Goal: Task Accomplishment & Management: Complete application form

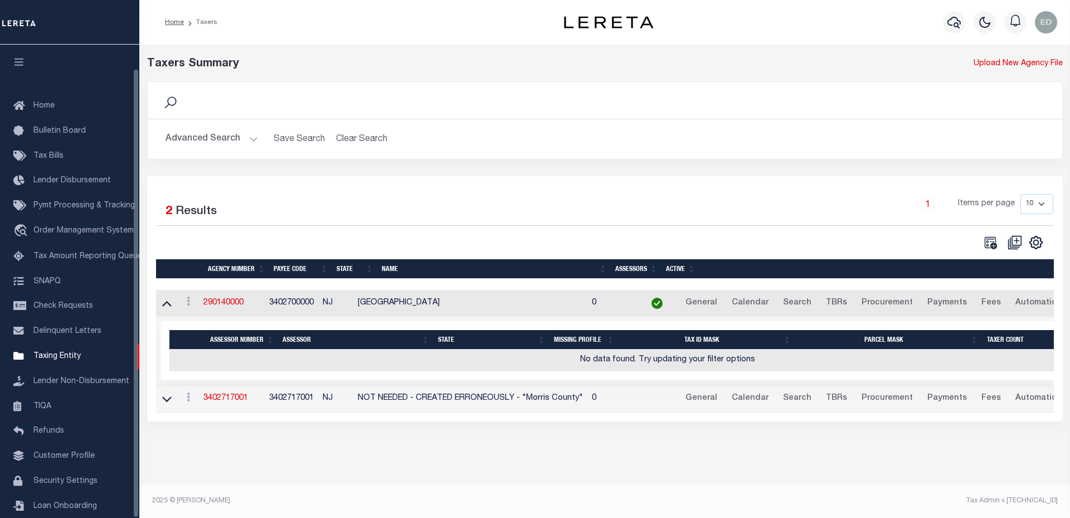
scroll to position [25, 0]
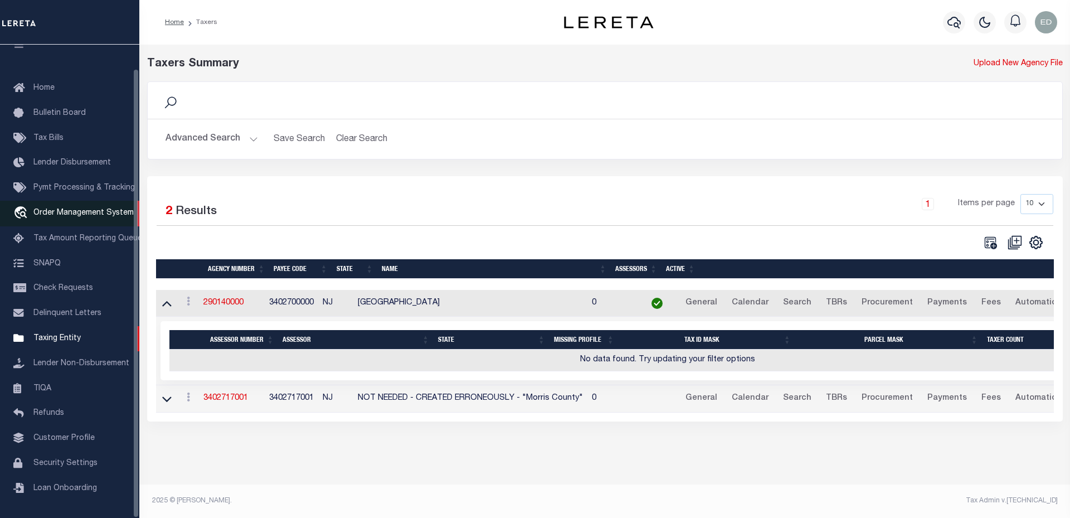
click at [69, 210] on span "Order Management System" at bounding box center [83, 213] width 100 height 8
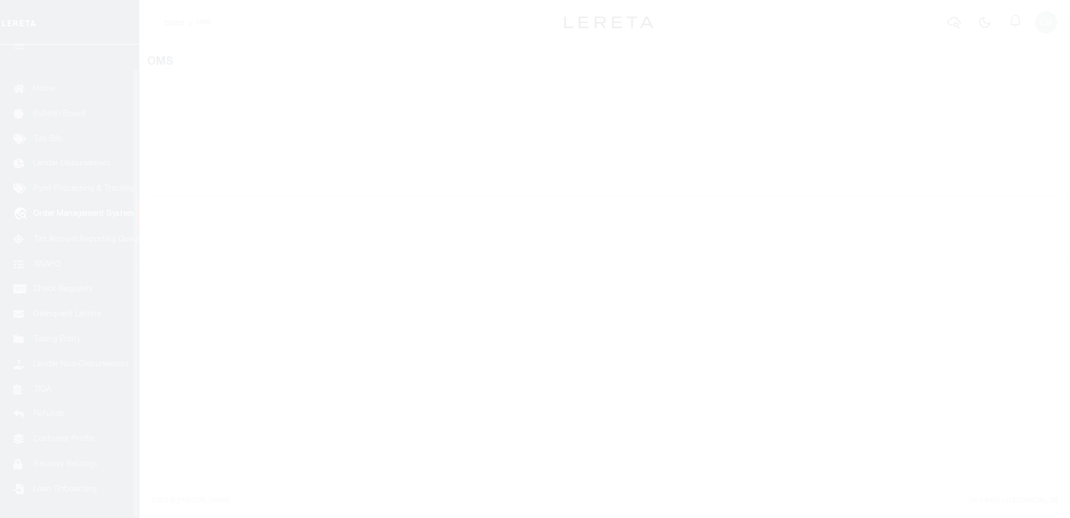
scroll to position [25, 0]
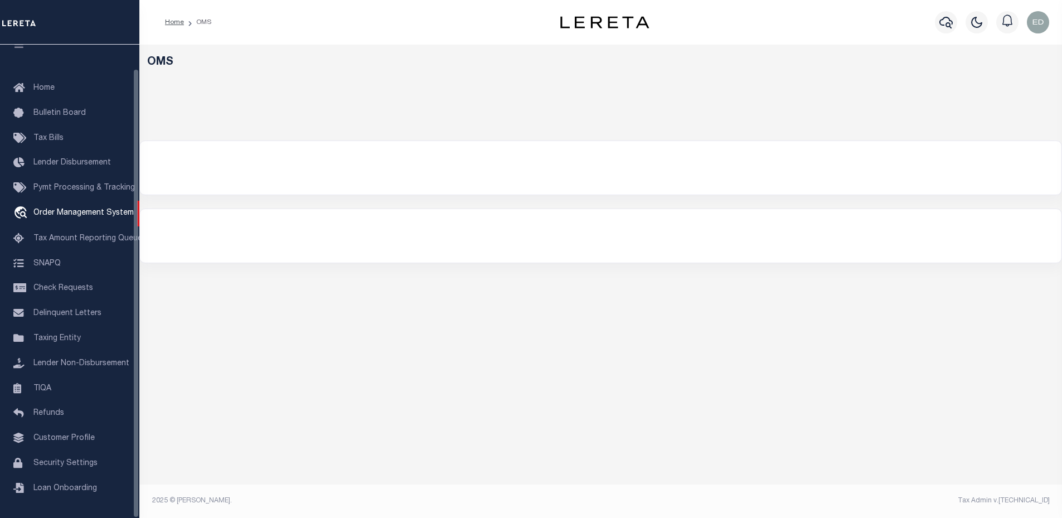
select select "200"
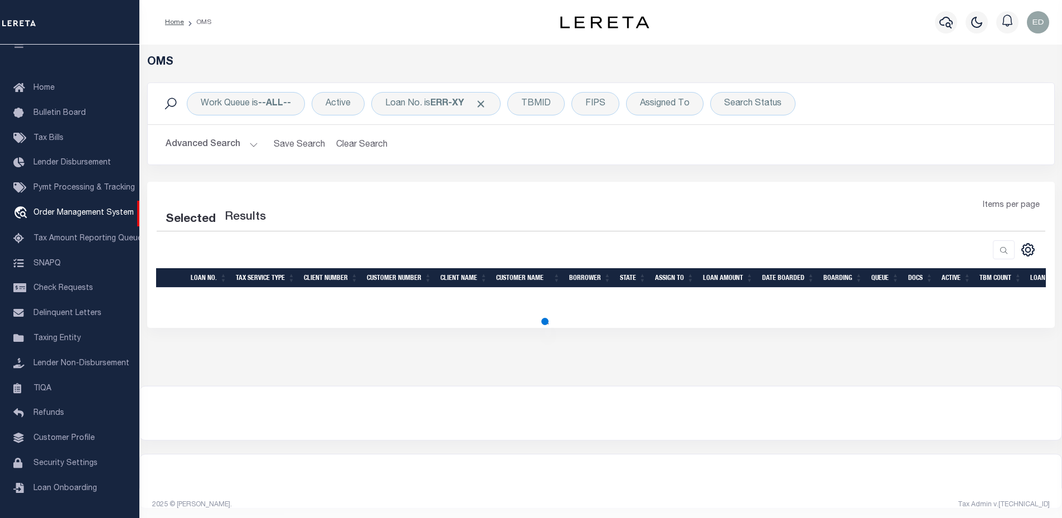
select select "200"
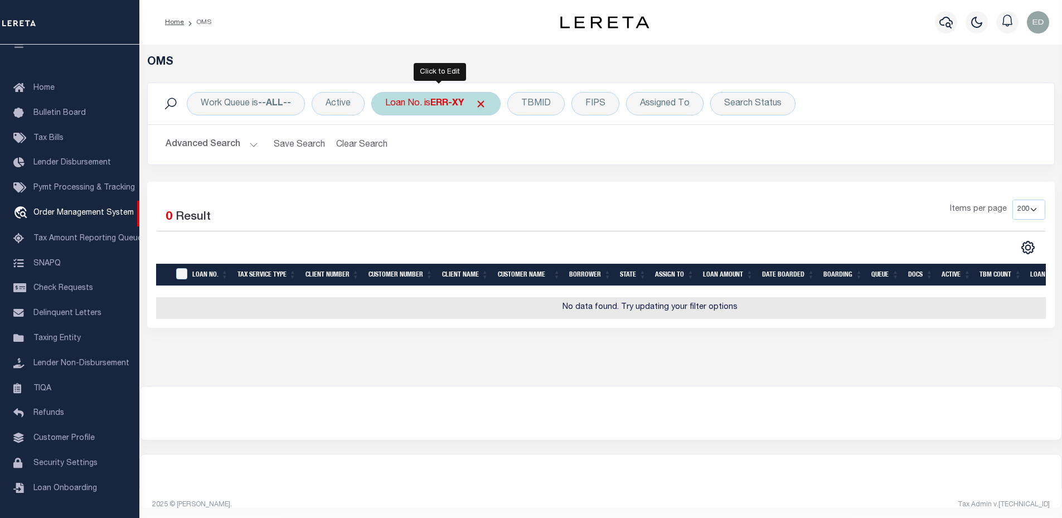
click at [443, 109] on div "Loan No. is ERR-XY" at bounding box center [435, 103] width 129 height 23
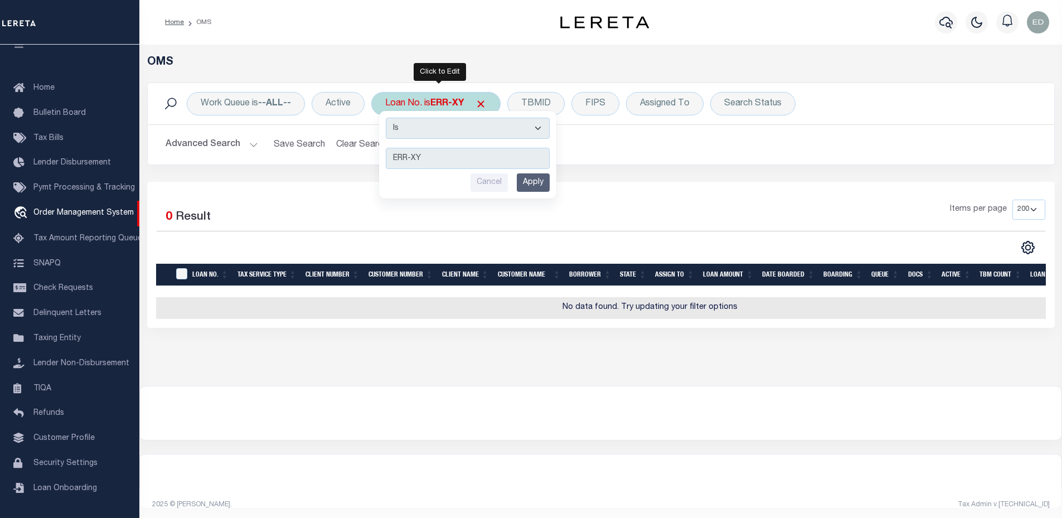
click at [445, 137] on select "Is Contains" at bounding box center [468, 128] width 164 height 21
select select "c"
click at [387, 118] on select "Is Contains" at bounding box center [468, 128] width 164 height 21
click at [527, 189] on input "Apply" at bounding box center [533, 182] width 33 height 18
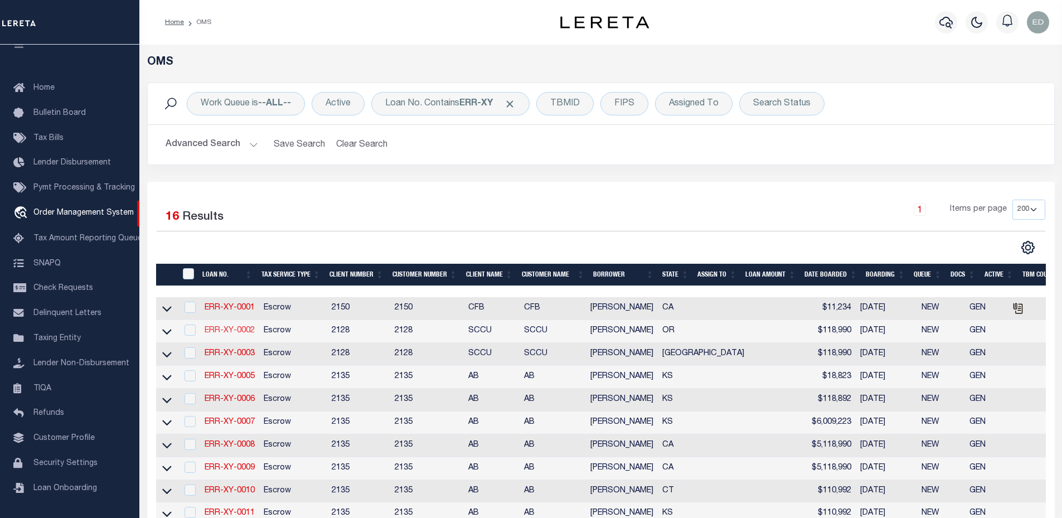
click at [239, 332] on link "ERR-XY-0002" at bounding box center [230, 331] width 50 height 8
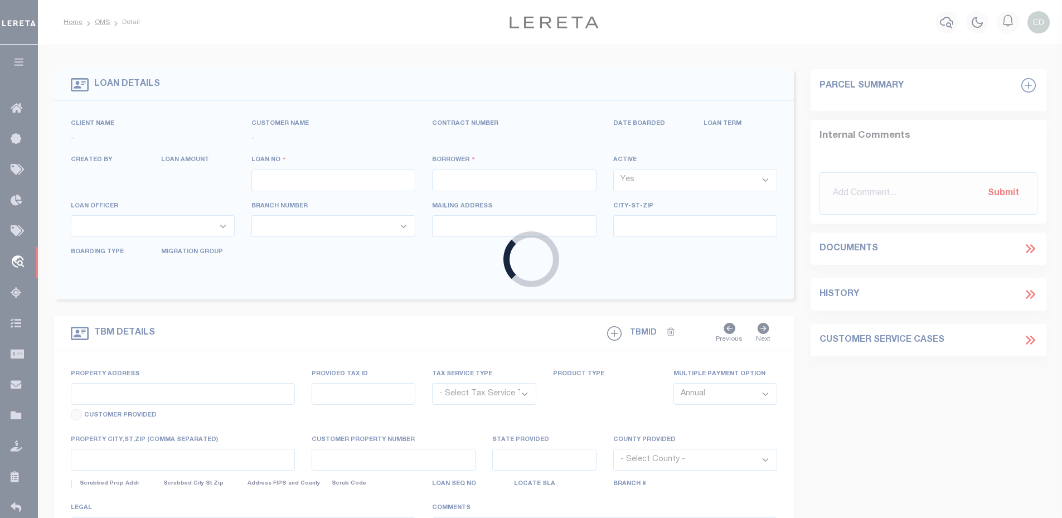
type input "ERR-XY-0002"
type input "John Brown"
select select
type input "08/31/2025"
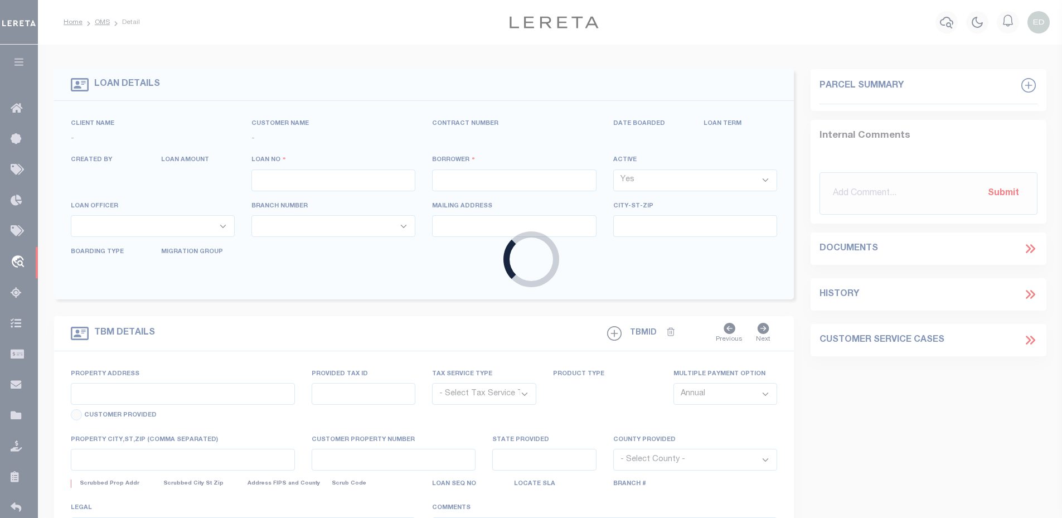
select select "10"
select select "Escrow"
type input "2305 W 11TH AVE"
type input "EUGENE OR 97402-3311"
type input "OR"
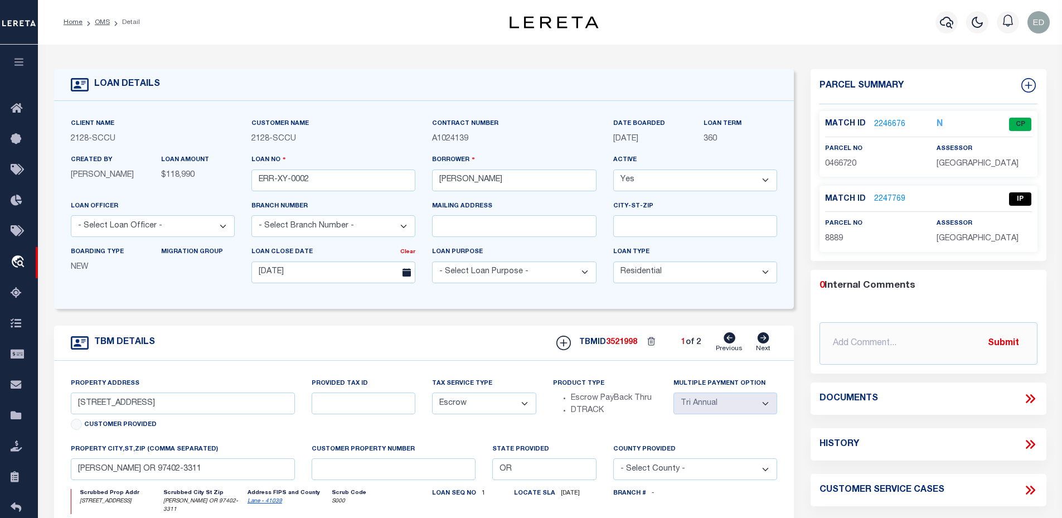
click at [1030, 397] on icon at bounding box center [1030, 398] width 14 height 14
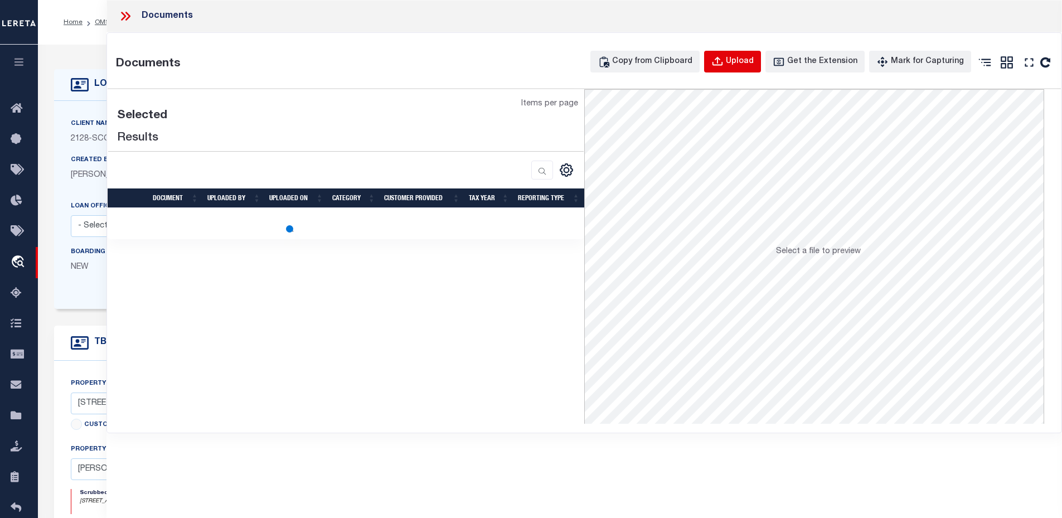
click at [717, 67] on button "Upload" at bounding box center [732, 62] width 57 height 22
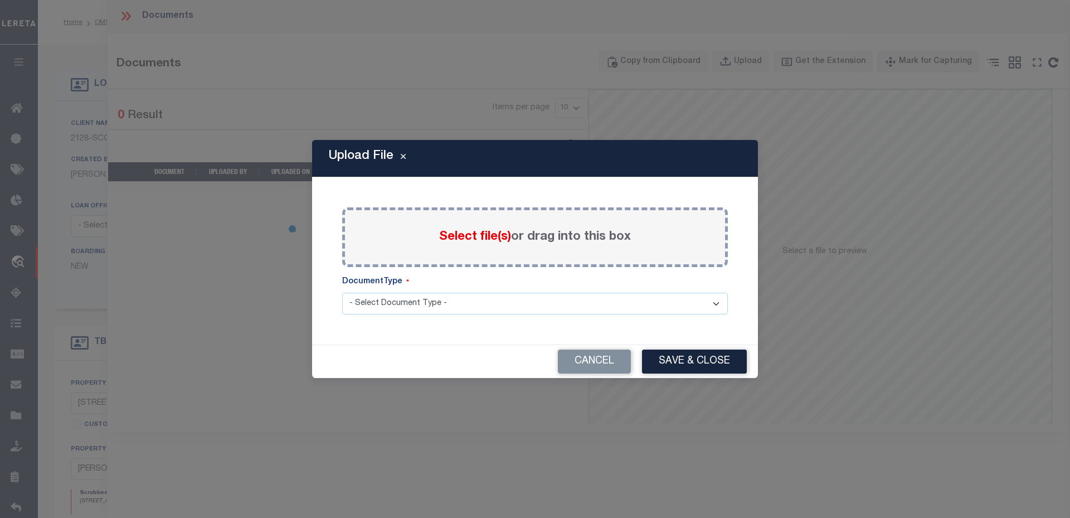
click at [471, 258] on div "Select file(s) or drag into this box" at bounding box center [535, 237] width 386 height 60
click at [473, 234] on span "Select file(s)" at bounding box center [475, 237] width 72 height 12
click at [0, 0] on input "Select file(s) or drag into this box" at bounding box center [0, 0] width 0 height 0
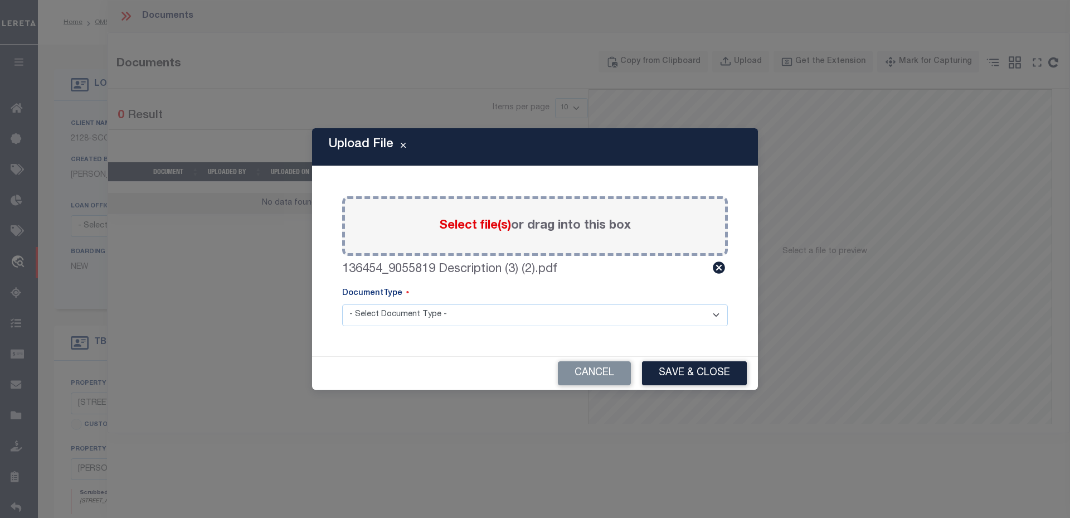
click at [490, 329] on div "Paste copied image or file into this box Select file(s) or drag into this box 1…" at bounding box center [535, 260] width 419 height 163
drag, startPoint x: 481, startPoint y: 314, endPoint x: 473, endPoint y: 322, distance: 10.6
click at [481, 314] on select "- Select Document Type - LEGAL TAX SERVICE DOCUMENTS" at bounding box center [535, 315] width 386 height 22
select select "LEG"
click at [342, 304] on select "- Select Document Type - LEGAL TAX SERVICE DOCUMENTS" at bounding box center [535, 315] width 386 height 22
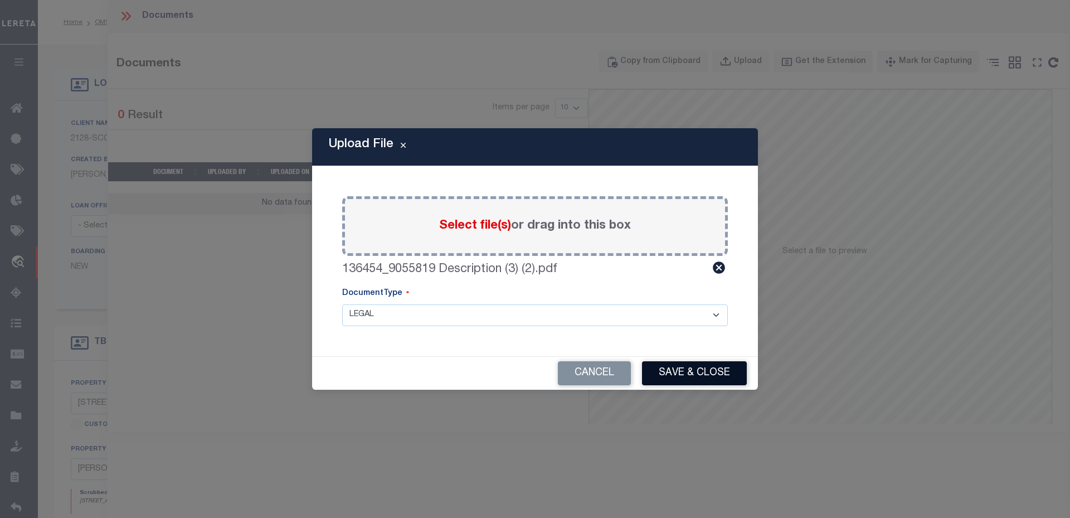
click at [716, 370] on button "Save & Close" at bounding box center [694, 373] width 105 height 24
